Goal: Information Seeking & Learning: Learn about a topic

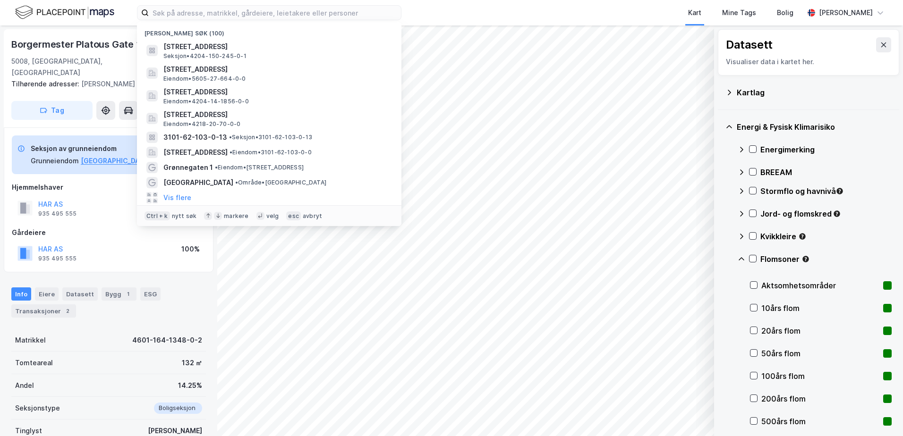
click at [299, 12] on input at bounding box center [275, 13] width 252 height 14
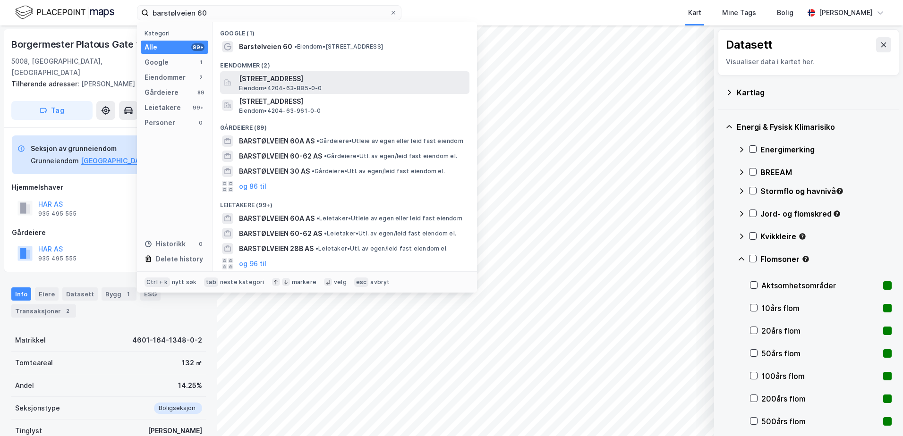
type input "barstølveien 60"
click at [282, 84] on span "Eiendom • 4204-63-885-0-0" at bounding box center [280, 88] width 83 height 8
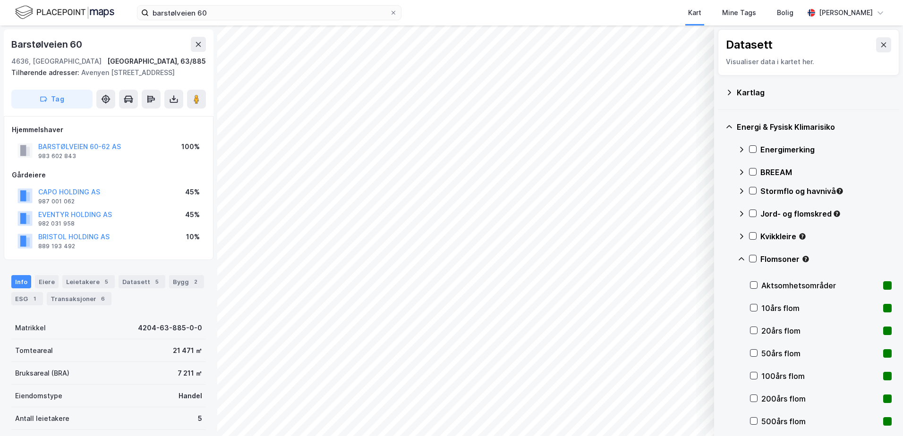
click at [746, 92] on div "Kartlag" at bounding box center [813, 92] width 155 height 11
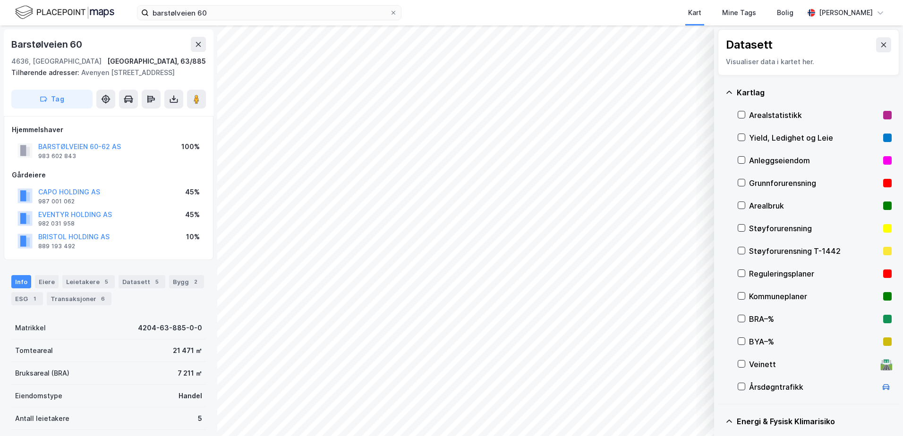
click at [755, 181] on div "Grunnforurensning" at bounding box center [814, 182] width 130 height 11
click at [749, 181] on div "Grunnforurensning" at bounding box center [814, 182] width 130 height 11
click at [730, 92] on icon at bounding box center [729, 92] width 6 height 3
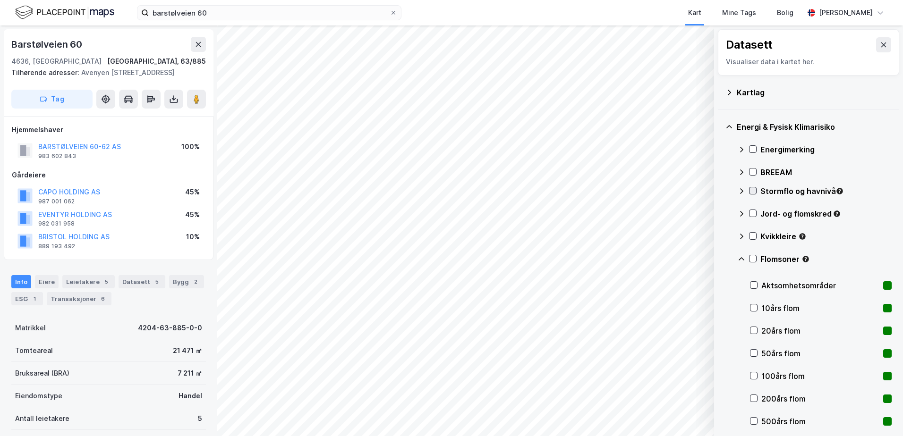
click at [753, 189] on icon at bounding box center [752, 190] width 7 height 7
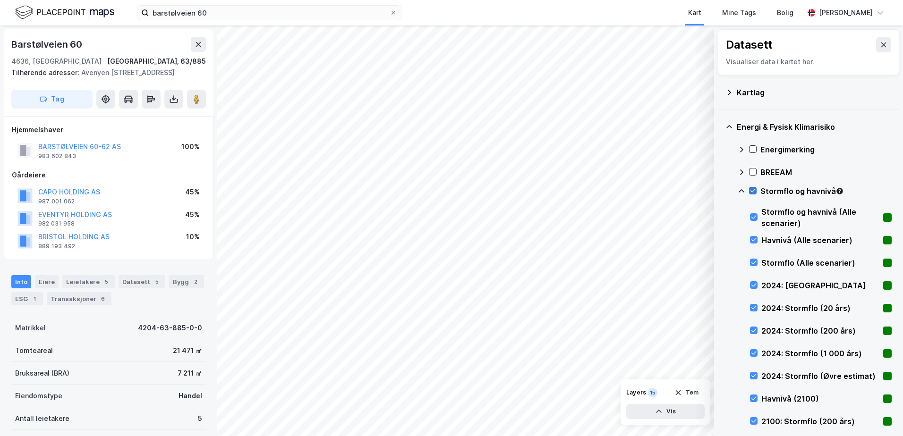
click at [753, 189] on icon at bounding box center [752, 190] width 7 height 7
click at [741, 189] on icon at bounding box center [741, 191] width 8 height 8
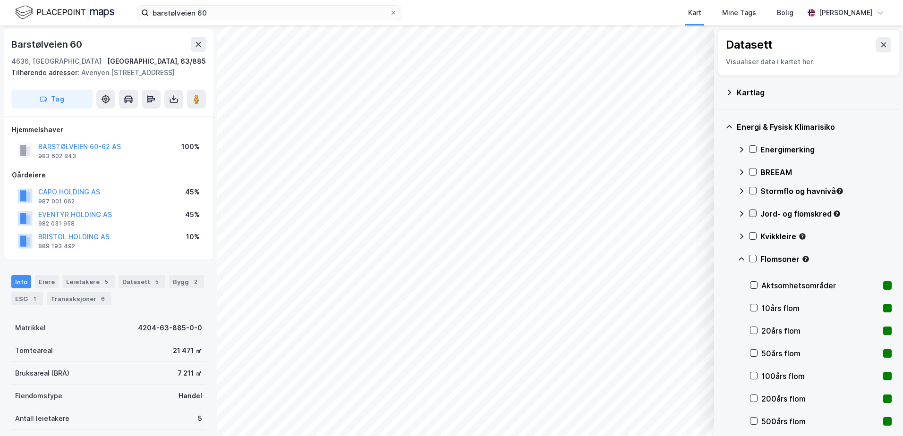
click at [754, 210] on div at bounding box center [753, 214] width 8 height 8
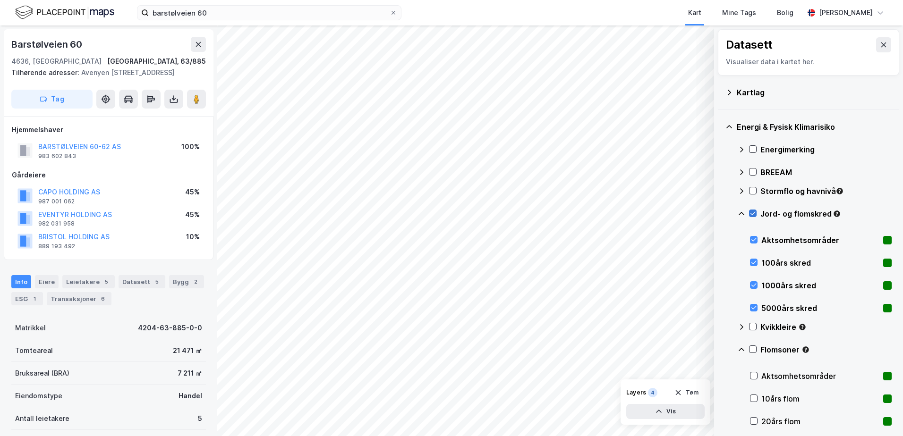
click at [753, 210] on icon at bounding box center [752, 213] width 7 height 7
click at [740, 210] on icon at bounding box center [741, 214] width 8 height 8
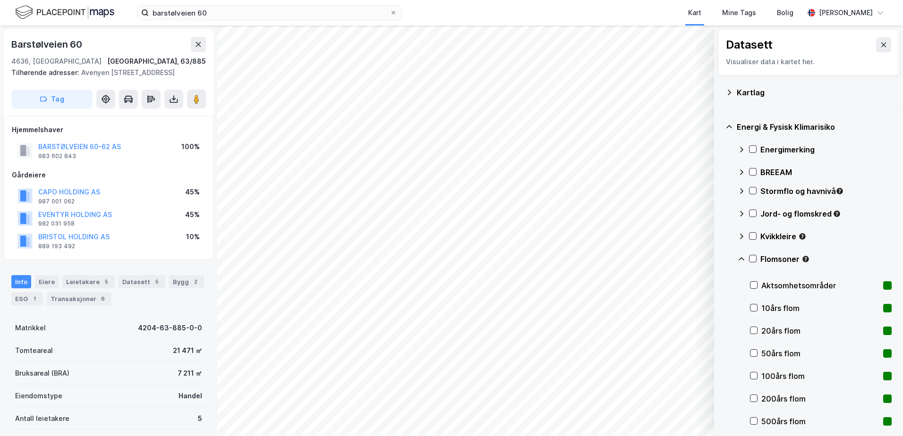
click at [752, 232] on div "Kvikkleire" at bounding box center [814, 240] width 154 height 23
click at [752, 238] on icon at bounding box center [752, 236] width 5 height 3
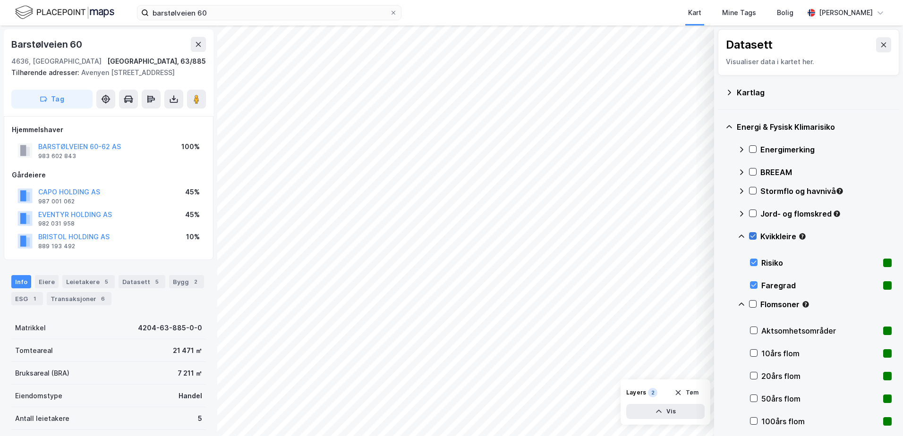
click at [753, 233] on icon at bounding box center [752, 236] width 7 height 7
click at [740, 235] on icon at bounding box center [741, 237] width 8 height 8
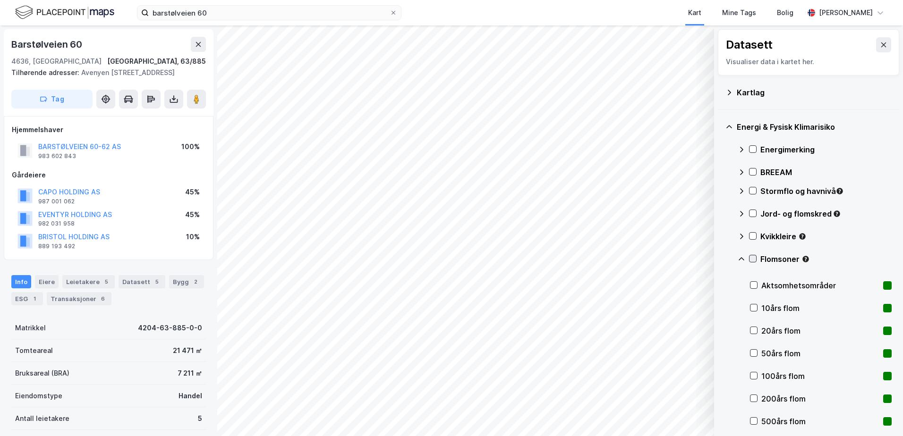
click at [749, 257] on div at bounding box center [753, 259] width 8 height 8
click at [749, 255] on div at bounding box center [753, 259] width 8 height 8
click at [754, 257] on icon at bounding box center [752, 258] width 7 height 7
